Goal: Information Seeking & Learning: Learn about a topic

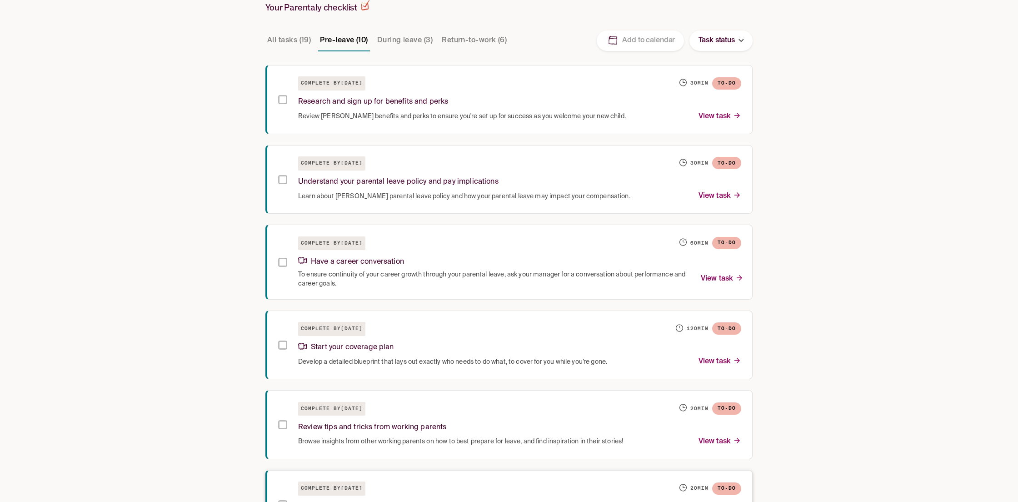
scroll to position [222, 0]
click at [494, 104] on div "Research and sign up for benefits and perks" at bounding box center [519, 100] width 443 height 20
click at [492, 105] on div "Research and sign up for benefits and perks" at bounding box center [519, 99] width 443 height 20
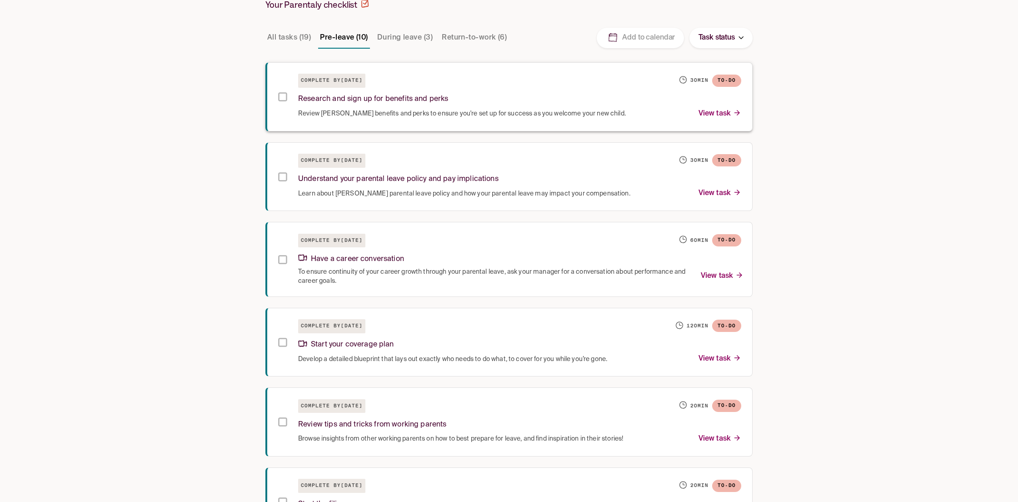
click at [383, 111] on span "Review [PERSON_NAME] benefits and perks to ensure you're set up for success as …" at bounding box center [462, 113] width 328 height 9
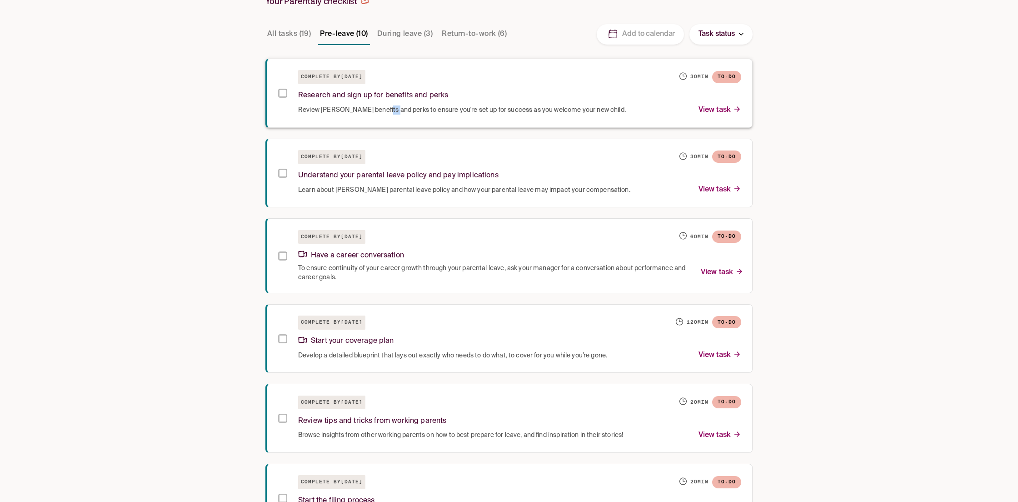
click at [384, 111] on span "Review [PERSON_NAME] benefits and perks to ensure you're set up for success as …" at bounding box center [462, 109] width 328 height 9
click at [120, 112] on div "Checklist Leave Resources Pay & Policy Benefits & Perks Parenting Resources [PE…" at bounding box center [509, 321] width 1018 height 1100
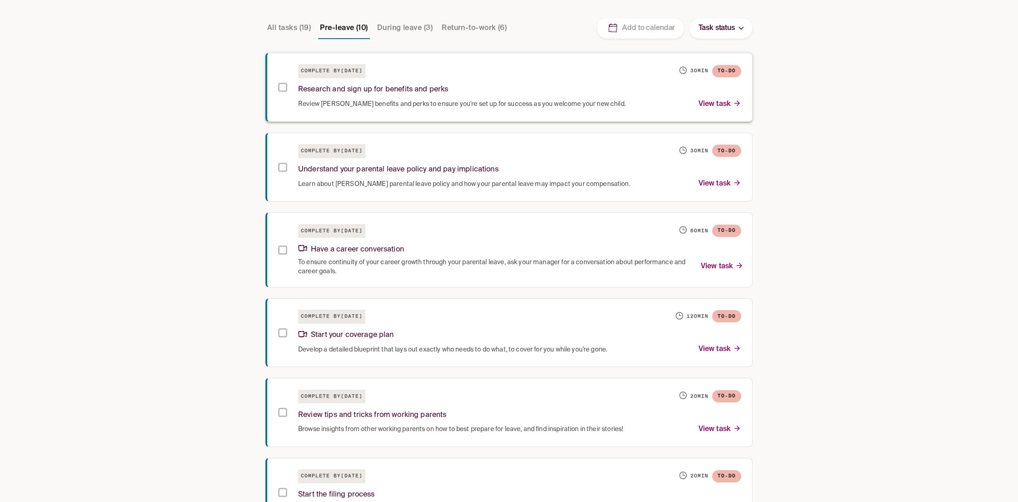
scroll to position [95, 0]
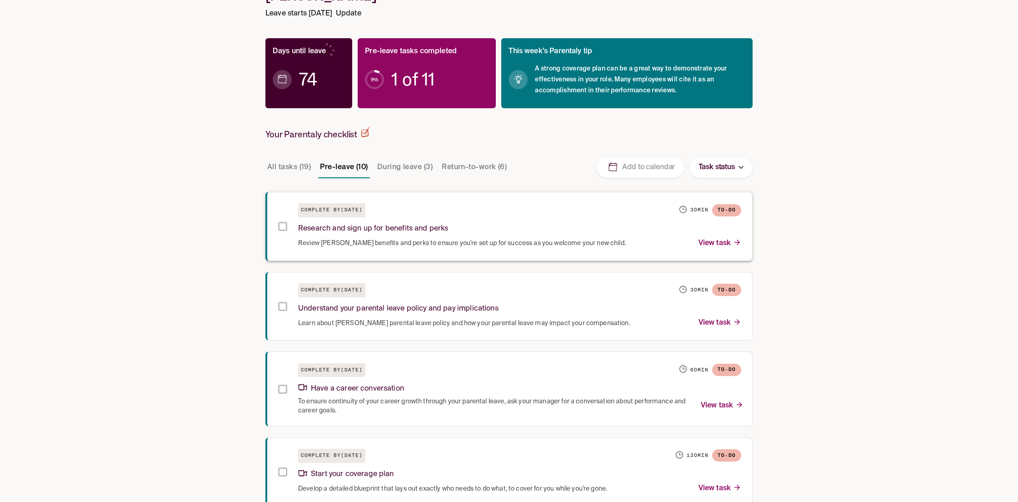
click at [517, 228] on div "Research and sign up for benefits and perks" at bounding box center [519, 227] width 443 height 20
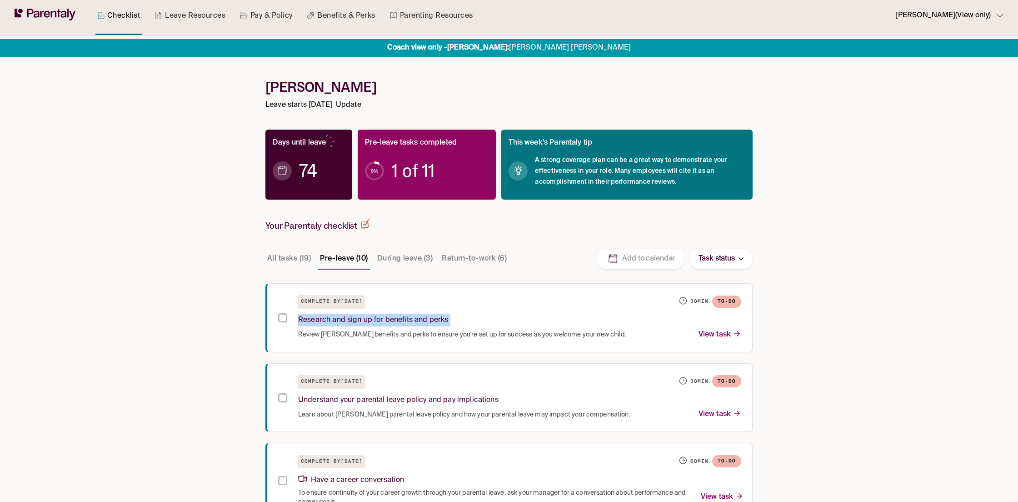
scroll to position [0, 0]
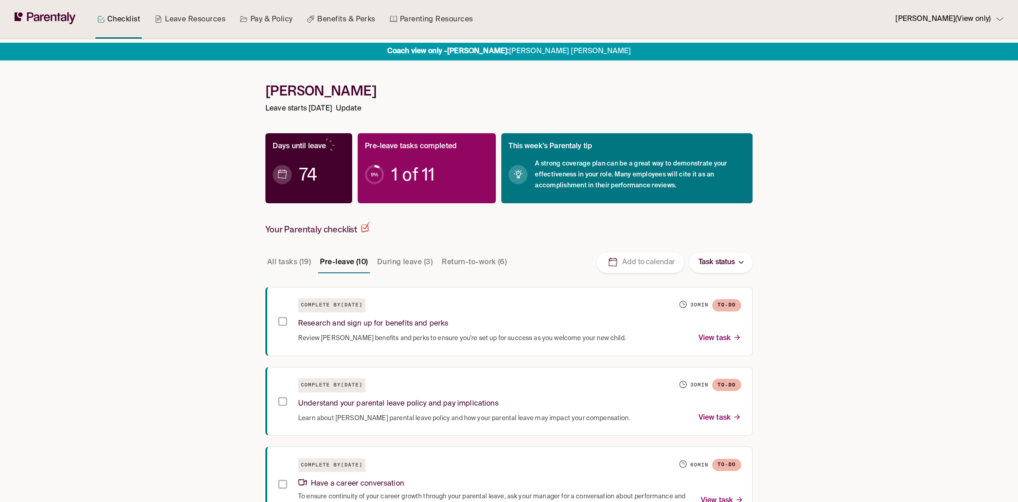
click at [192, 22] on link "Leave Resources" at bounding box center [190, 19] width 75 height 39
click at [198, 24] on link "Leave Resources" at bounding box center [190, 19] width 75 height 39
drag, startPoint x: 198, startPoint y: 24, endPoint x: 169, endPoint y: 273, distance: 250.2
click at [198, 24] on link "Leave Resources" at bounding box center [190, 19] width 75 height 39
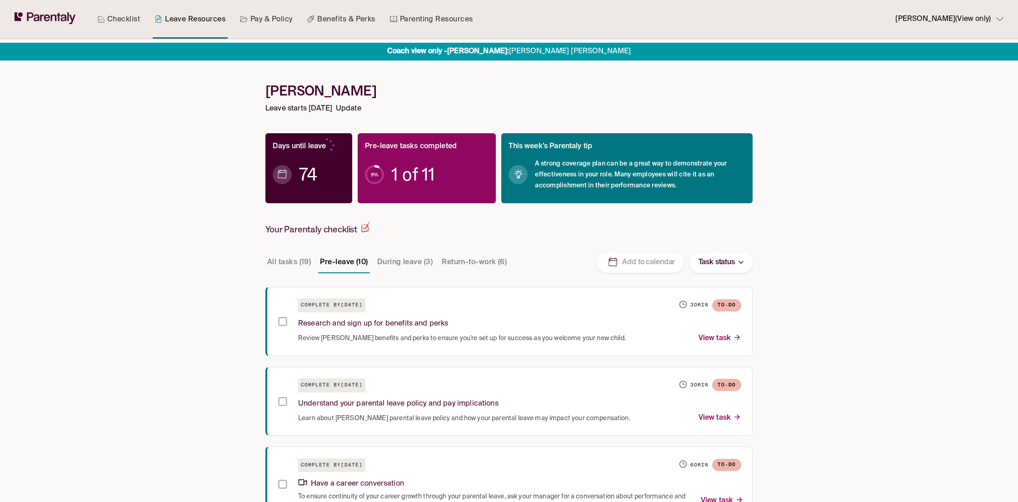
click at [203, 18] on link "Leave Resources" at bounding box center [190, 19] width 75 height 39
